Goal: Check status: Check status

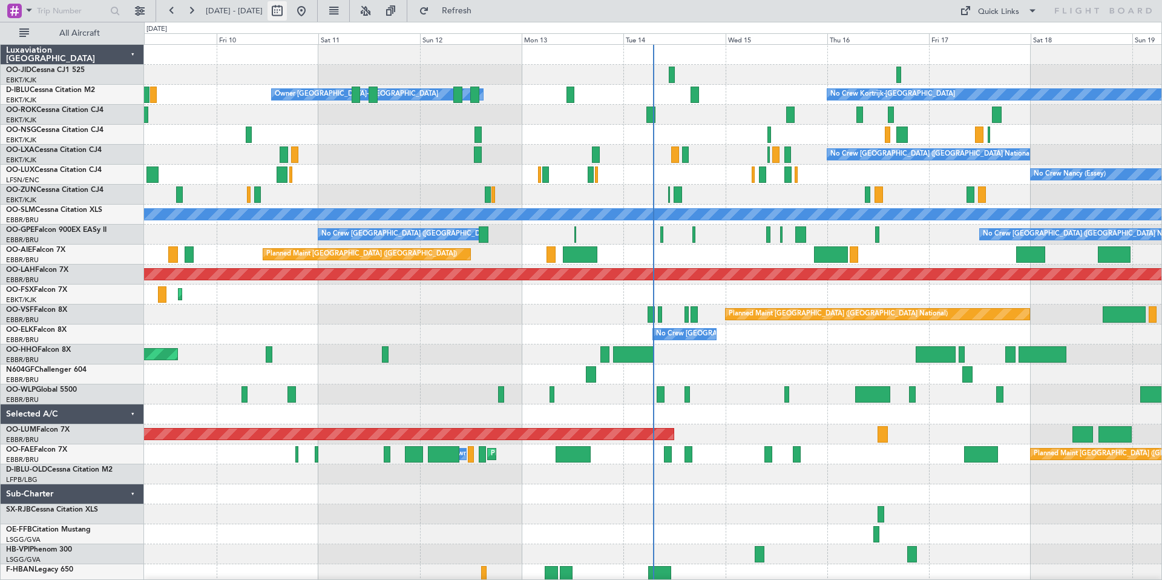
click at [287, 13] on button at bounding box center [277, 10] width 19 height 19
select select "10"
select select "2025"
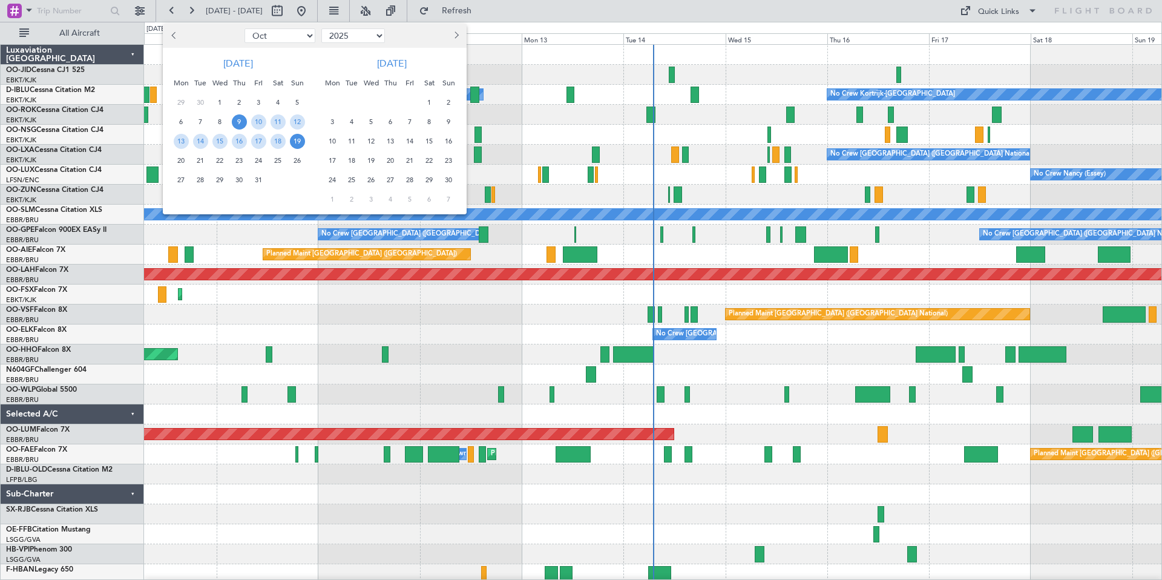
click at [450, 142] on span "16" at bounding box center [448, 141] width 15 height 15
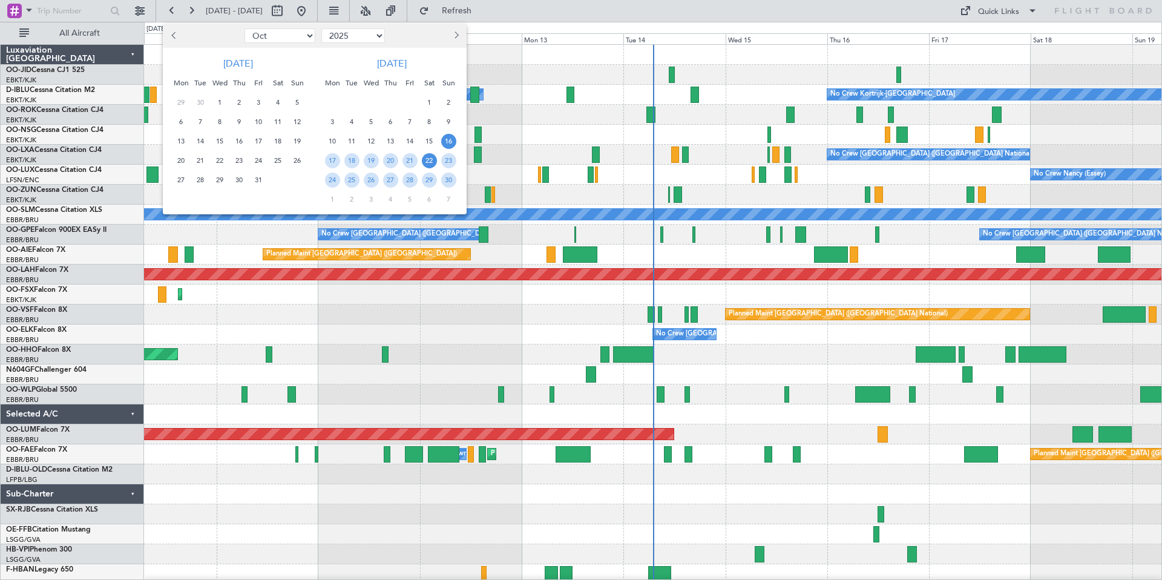
click at [431, 162] on span "22" at bounding box center [429, 160] width 15 height 15
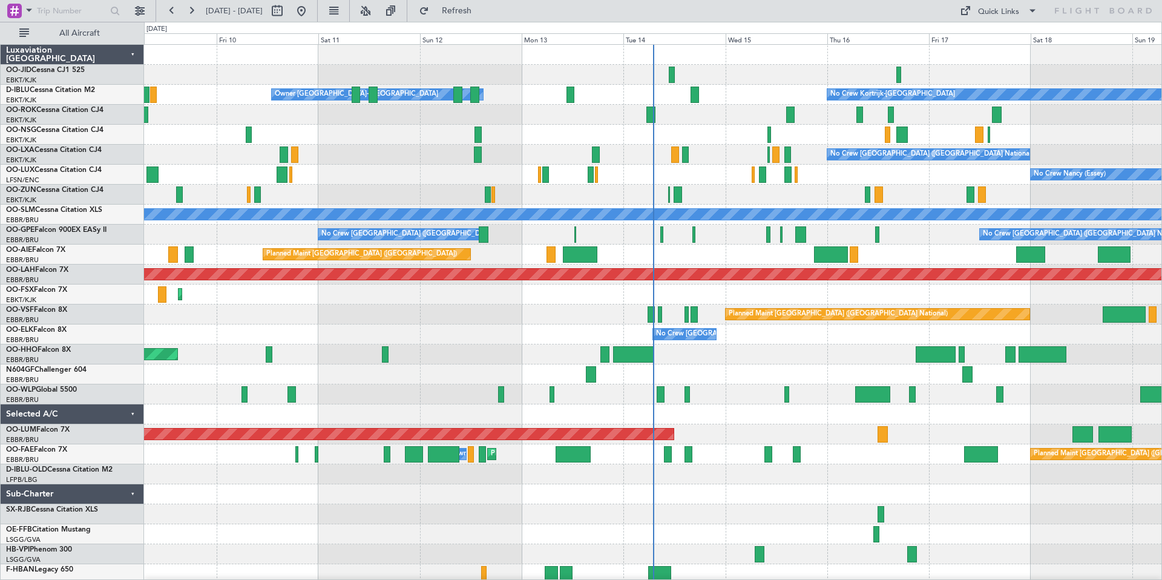
select select "11"
click at [287, 10] on button at bounding box center [277, 10] width 19 height 19
select select "10"
select select "2025"
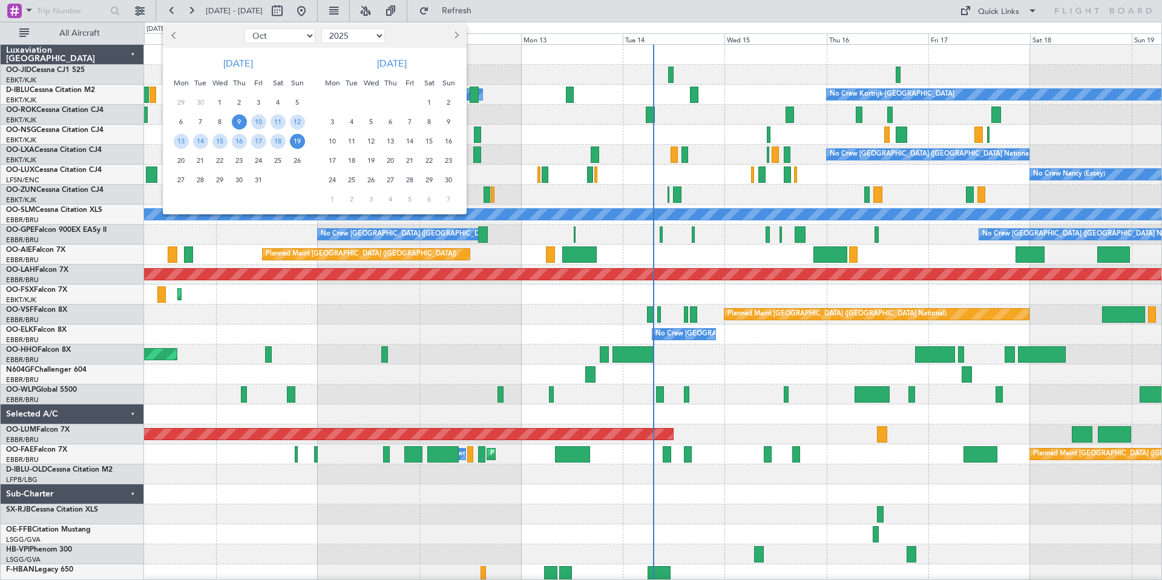
click at [413, 120] on span "7" at bounding box center [410, 121] width 15 height 15
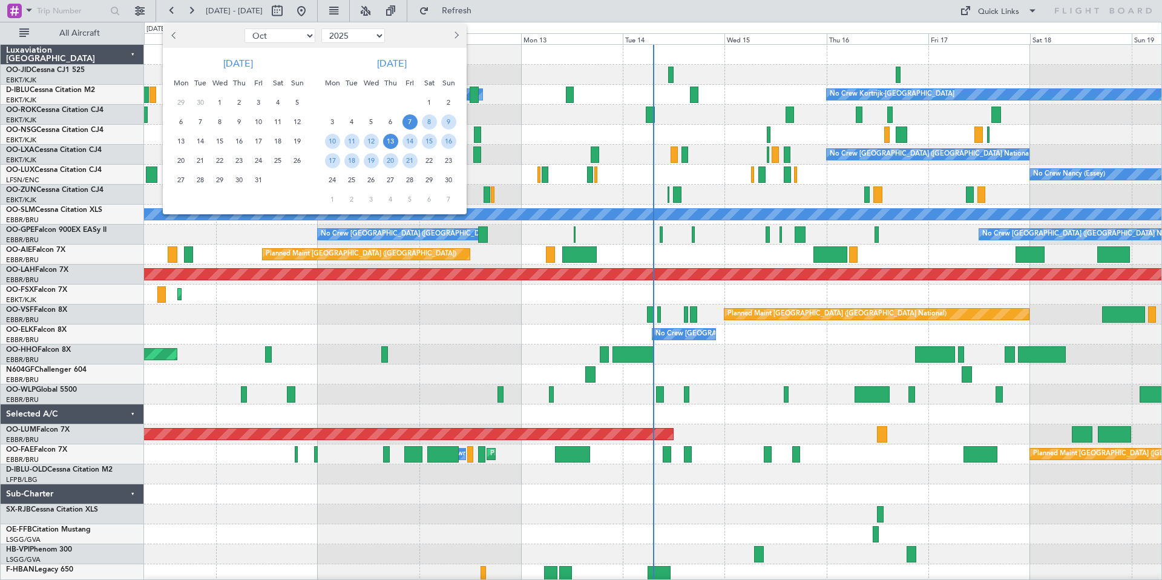
click at [393, 142] on span "13" at bounding box center [390, 141] width 15 height 15
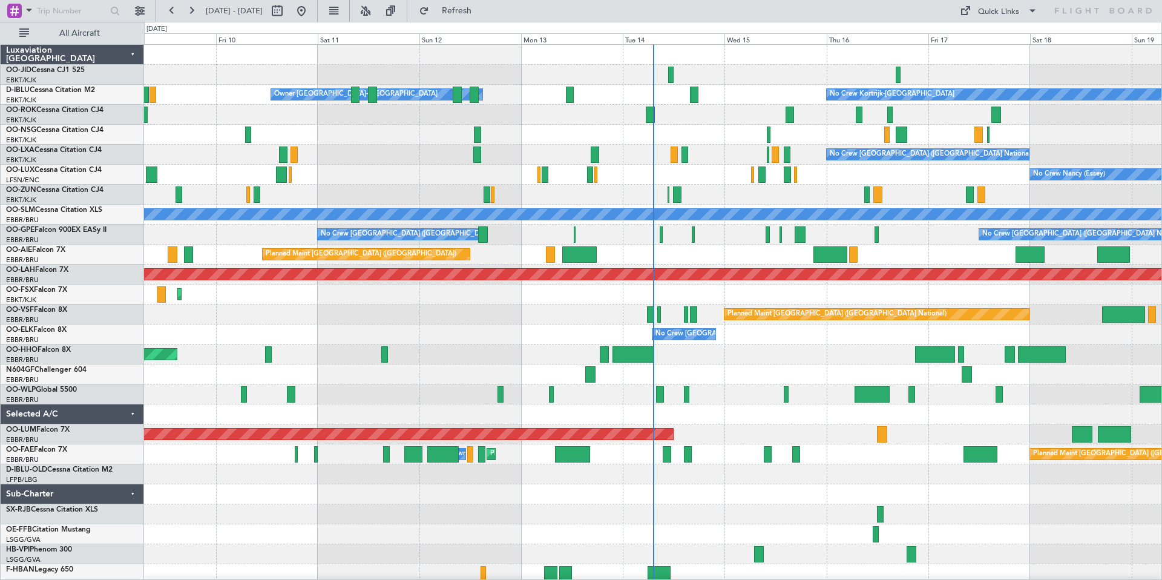
select select "11"
